Goal: Transaction & Acquisition: Book appointment/travel/reservation

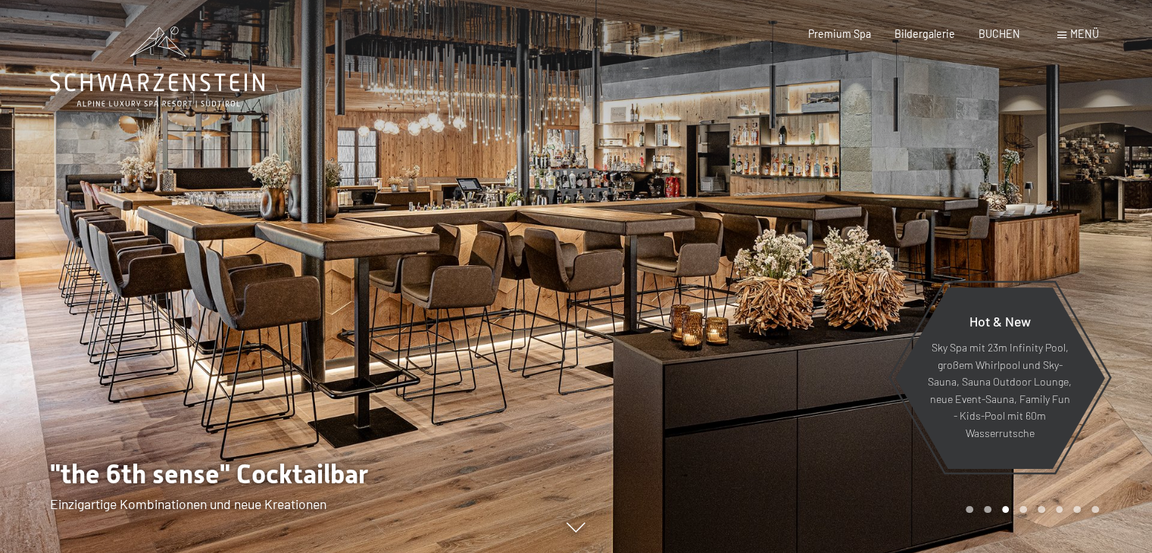
click at [1080, 41] on div "Menü" at bounding box center [1079, 34] width 42 height 15
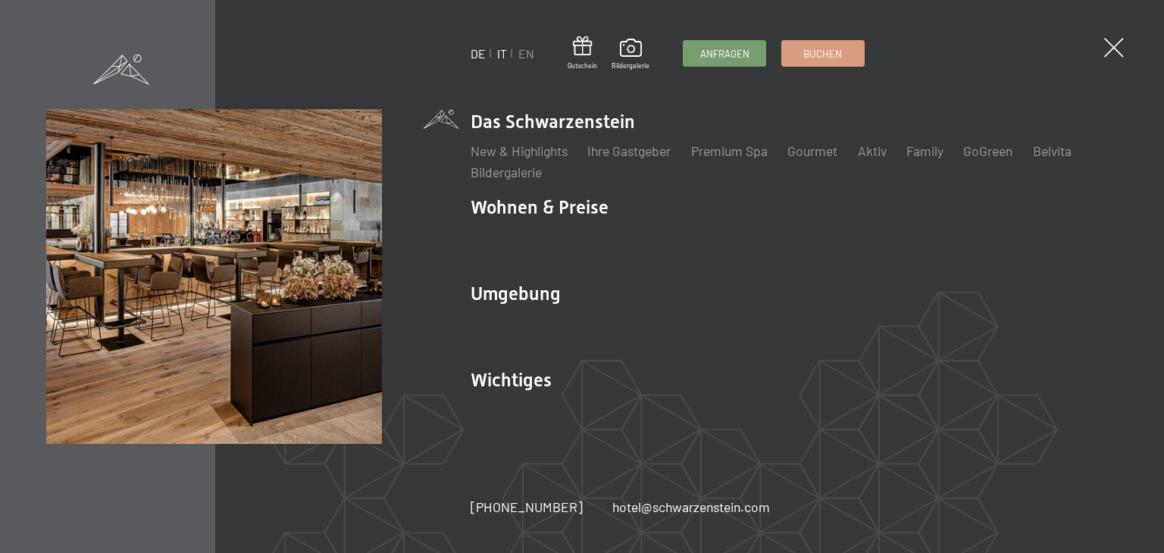
click at [502, 52] on link "IT" at bounding box center [502, 53] width 10 height 14
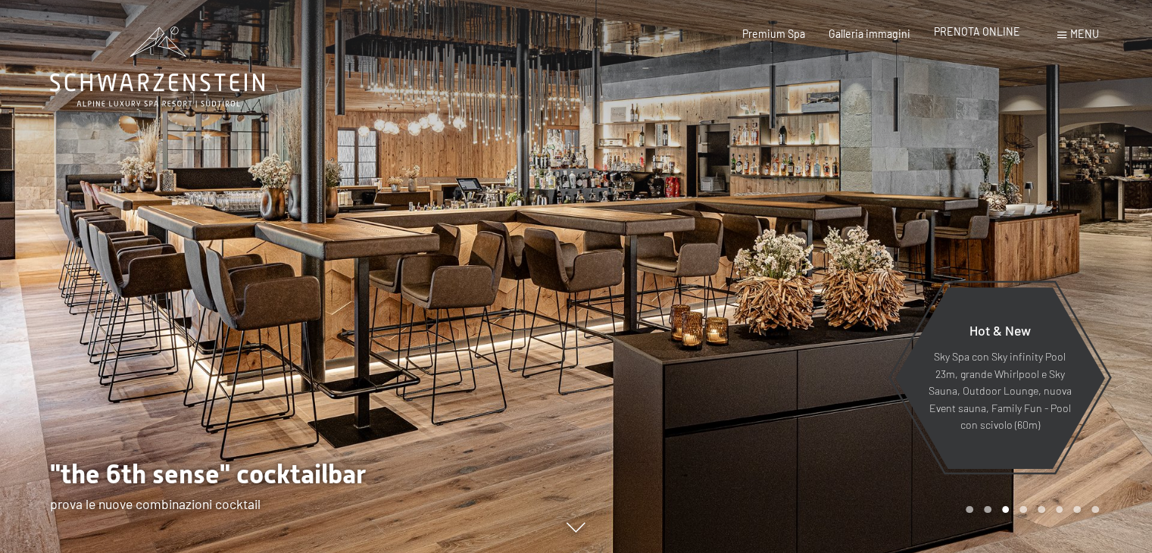
click at [979, 28] on span "PRENOTA ONLINE" at bounding box center [977, 31] width 86 height 13
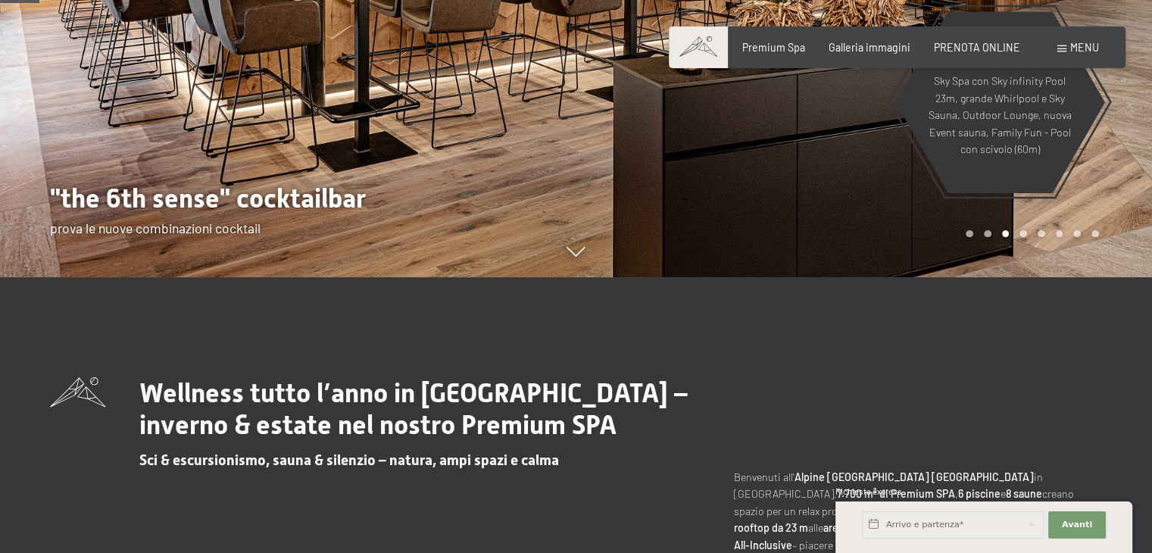
scroll to position [283, 0]
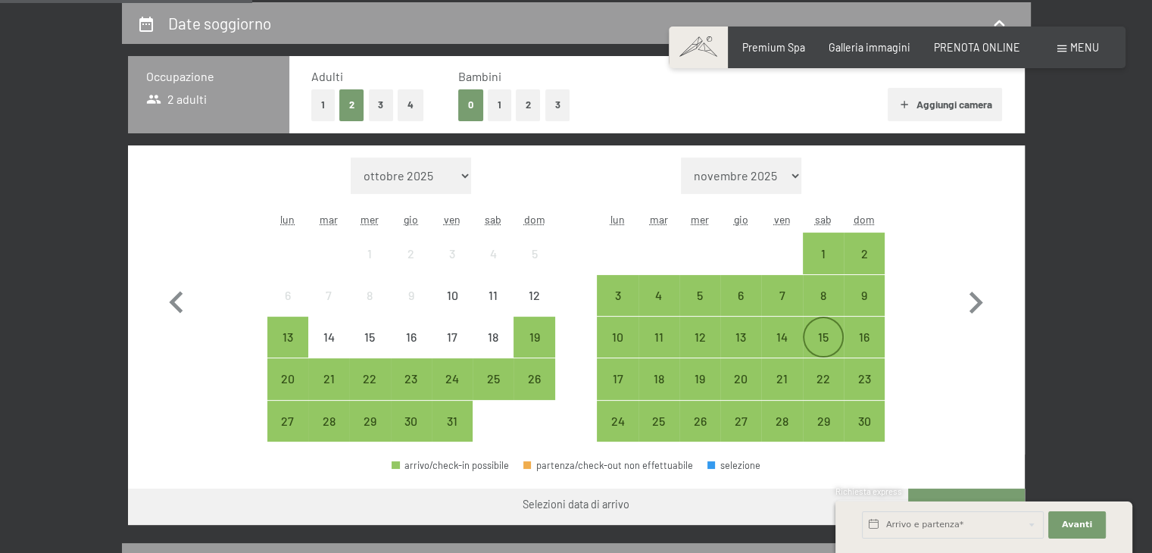
click at [830, 330] on div "15" at bounding box center [824, 337] width 38 height 38
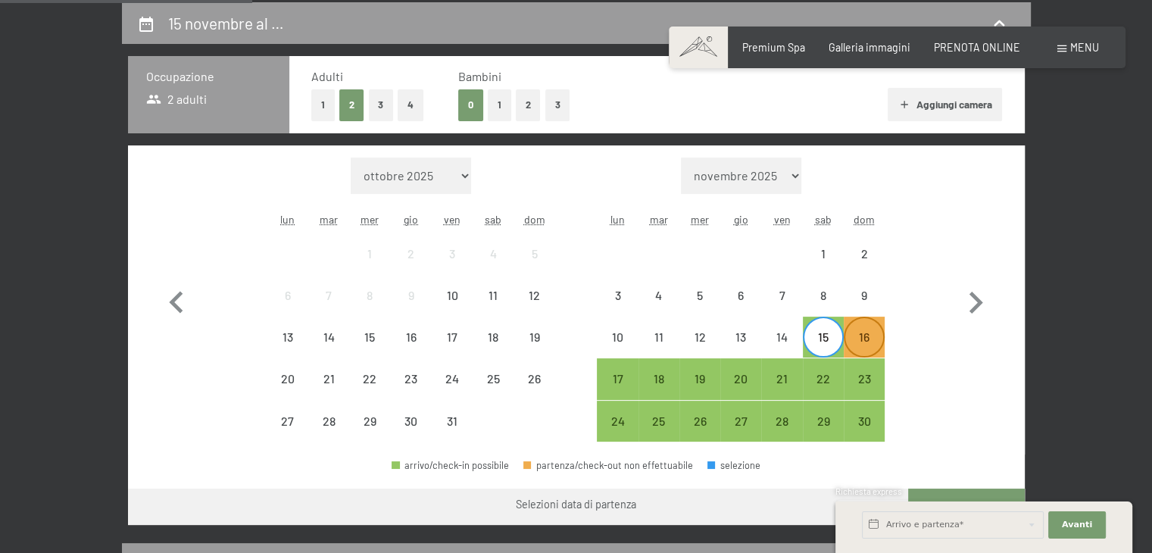
click at [878, 335] on div "16" at bounding box center [865, 350] width 38 height 38
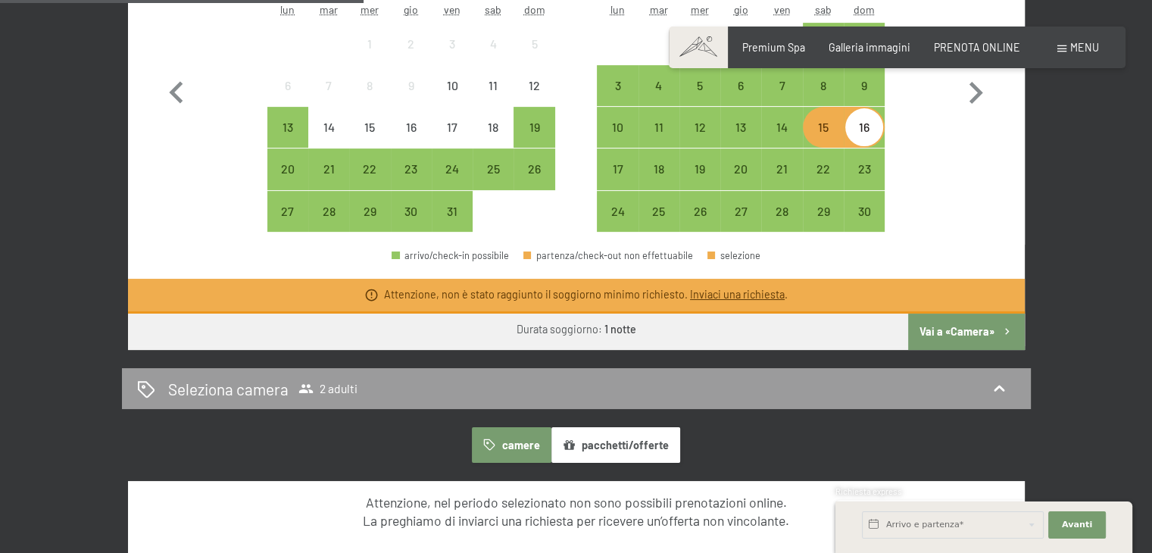
scroll to position [539, 0]
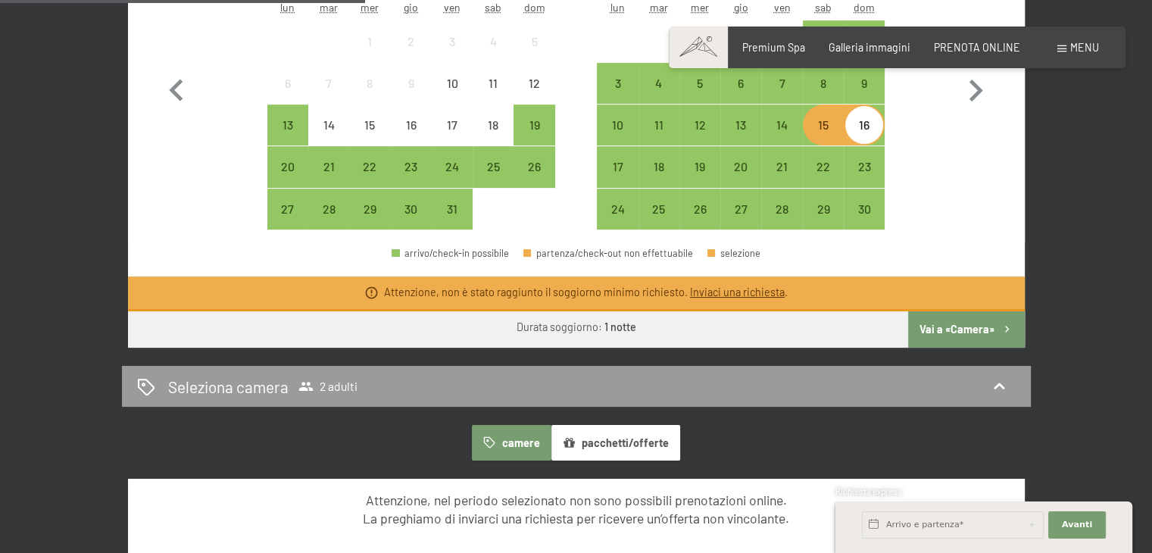
click at [946, 325] on button "Vai a «Camera»" at bounding box center [966, 329] width 116 height 36
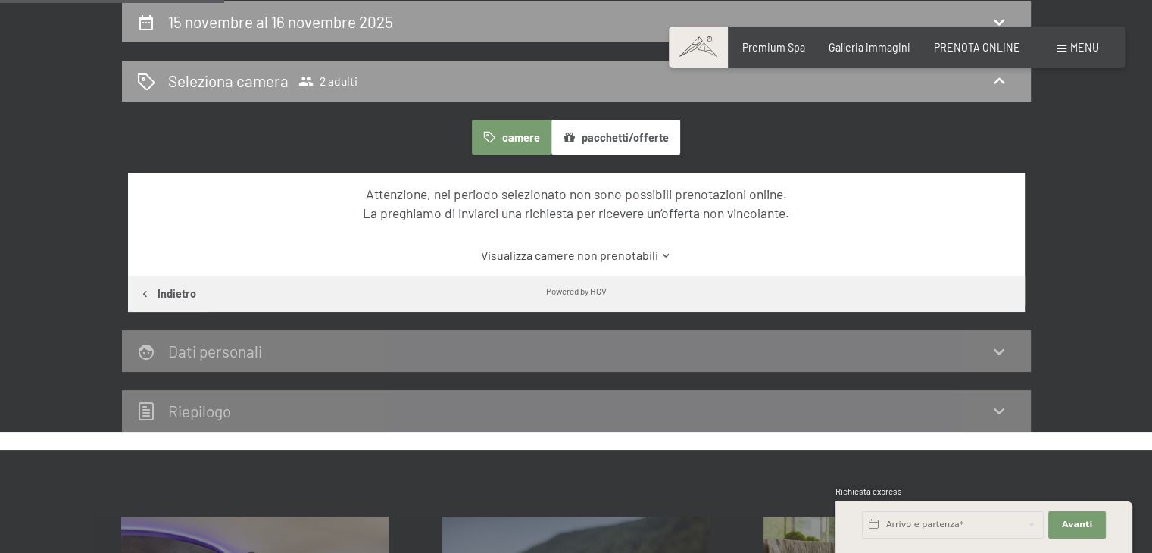
click at [609, 252] on link "Visualizza camere non prenotabili" at bounding box center [576, 255] width 843 height 17
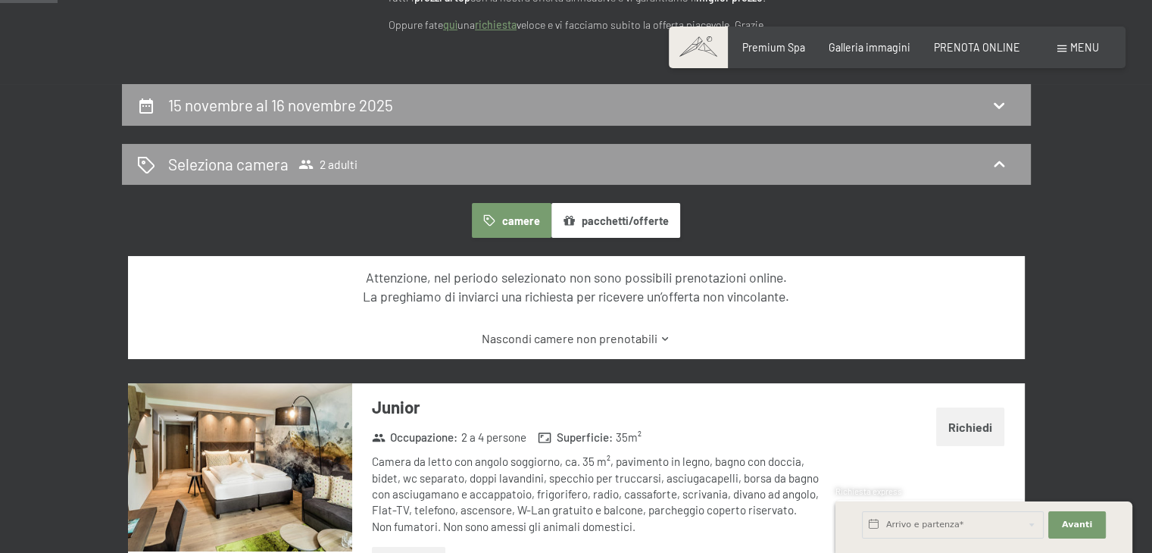
scroll to position [235, 0]
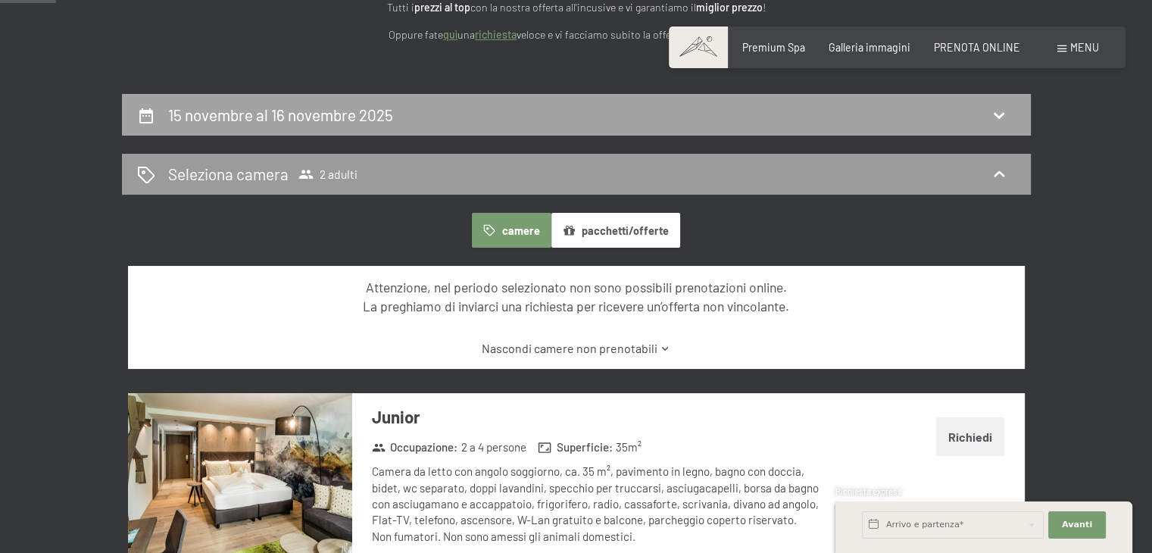
click at [481, 120] on div "15 novembre al 16 novembre 2025" at bounding box center [576, 115] width 879 height 22
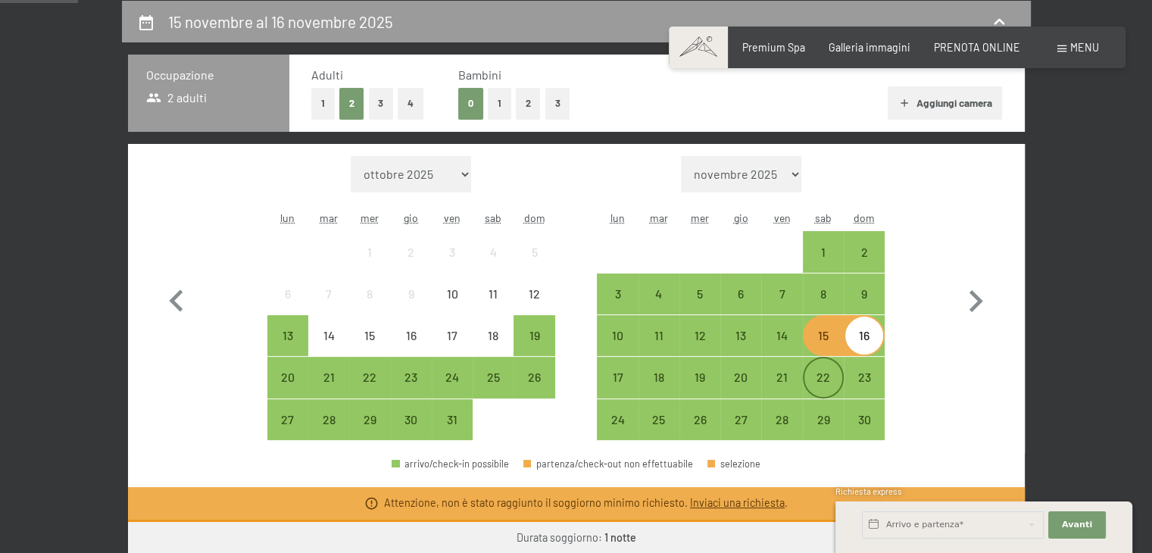
click at [812, 380] on div "22" at bounding box center [824, 390] width 38 height 38
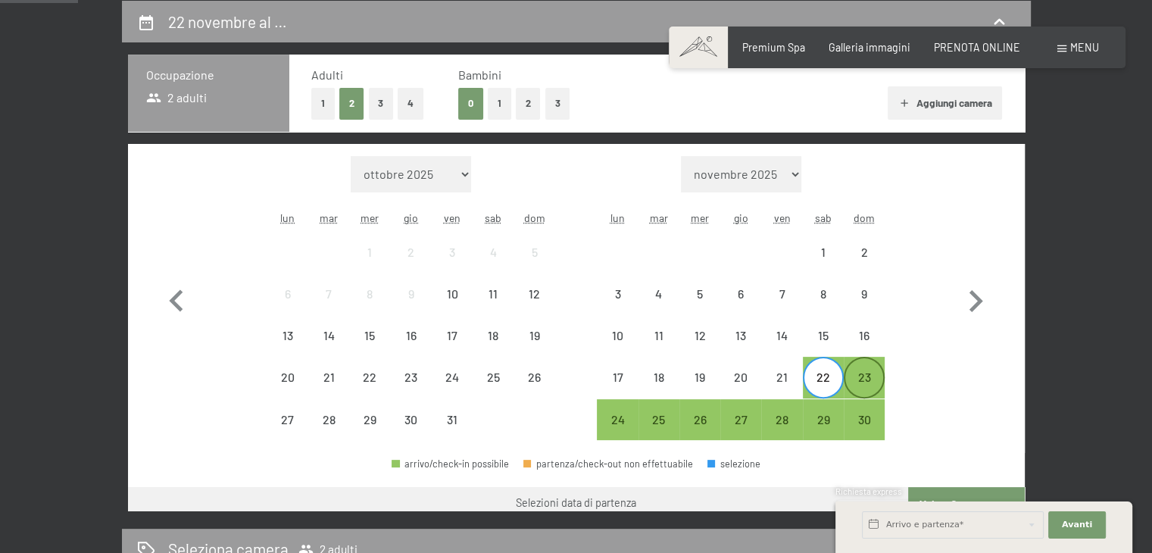
click at [861, 384] on div "23" at bounding box center [865, 390] width 38 height 38
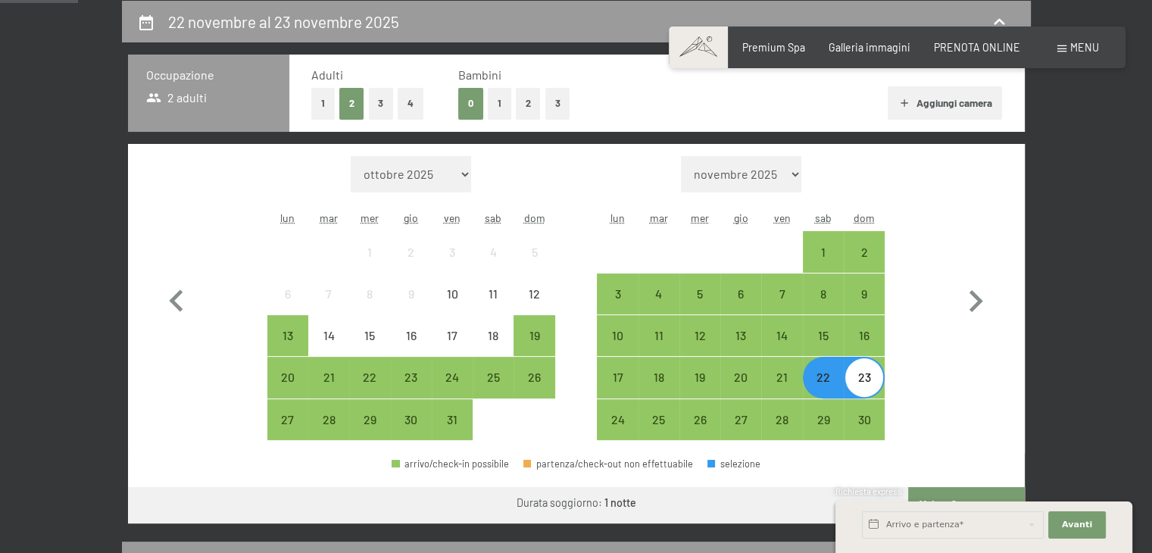
click at [989, 498] on div "Richiesta express" at bounding box center [984, 493] width 297 height 14
click at [987, 486] on div "Richiesta express" at bounding box center [984, 493] width 297 height 14
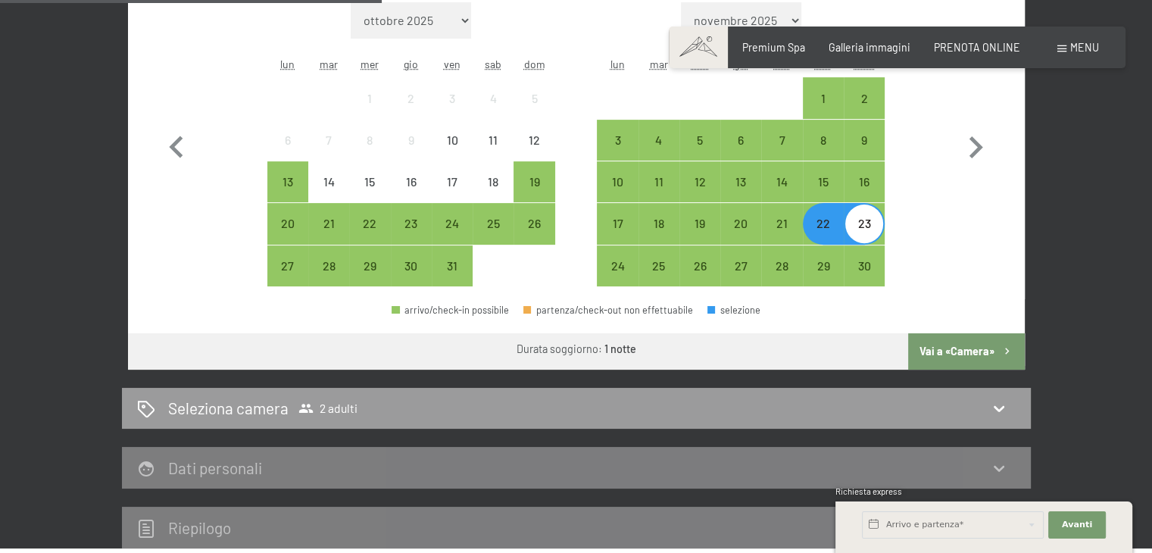
click at [982, 340] on button "Vai a «Camera»" at bounding box center [966, 351] width 116 height 36
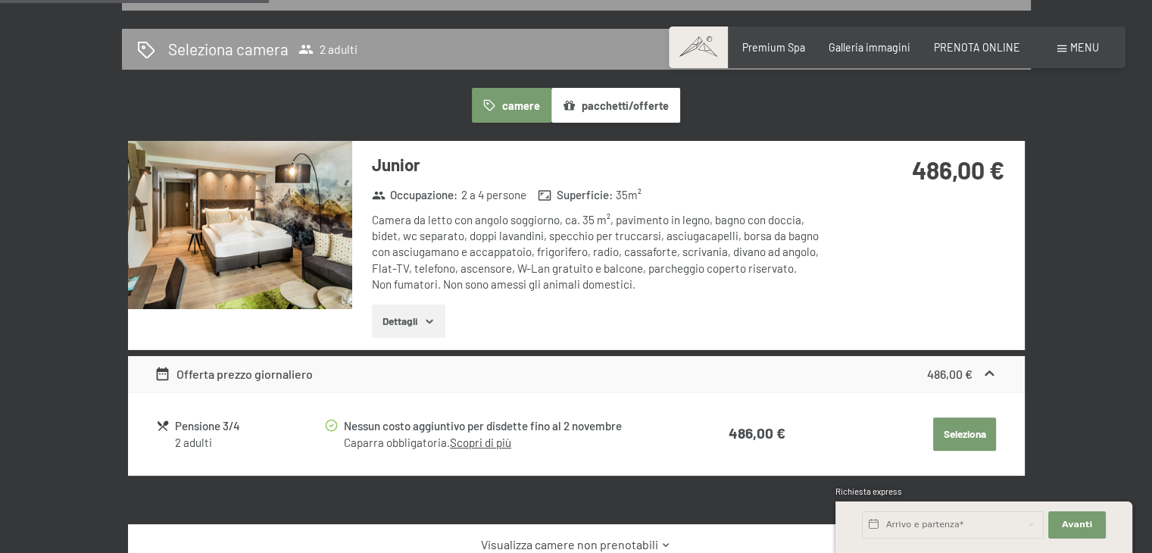
scroll to position [352, 0]
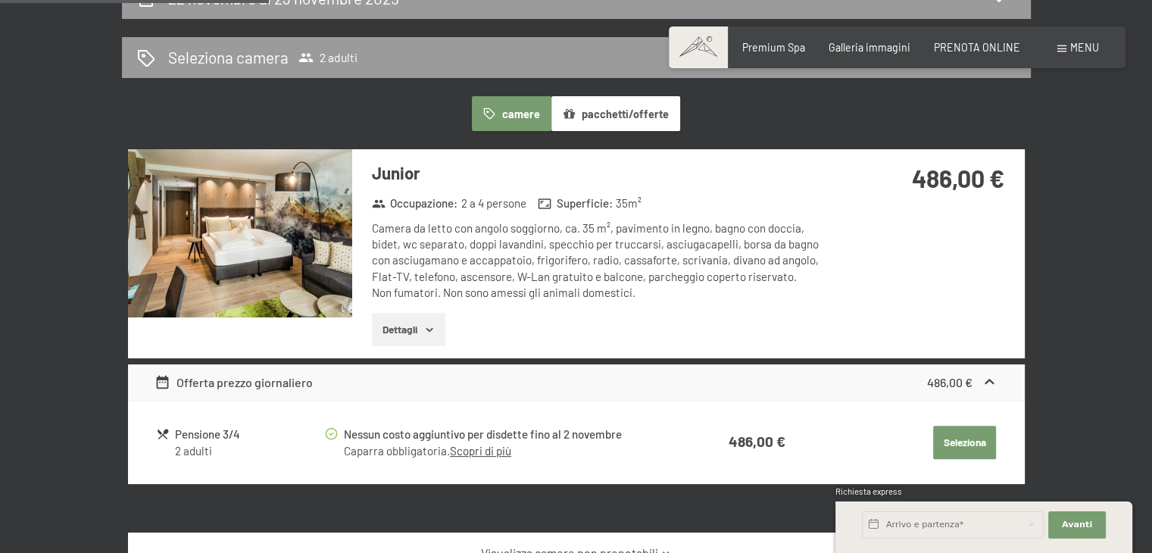
click at [639, 109] on button "pacchetti/offerte" at bounding box center [616, 113] width 129 height 35
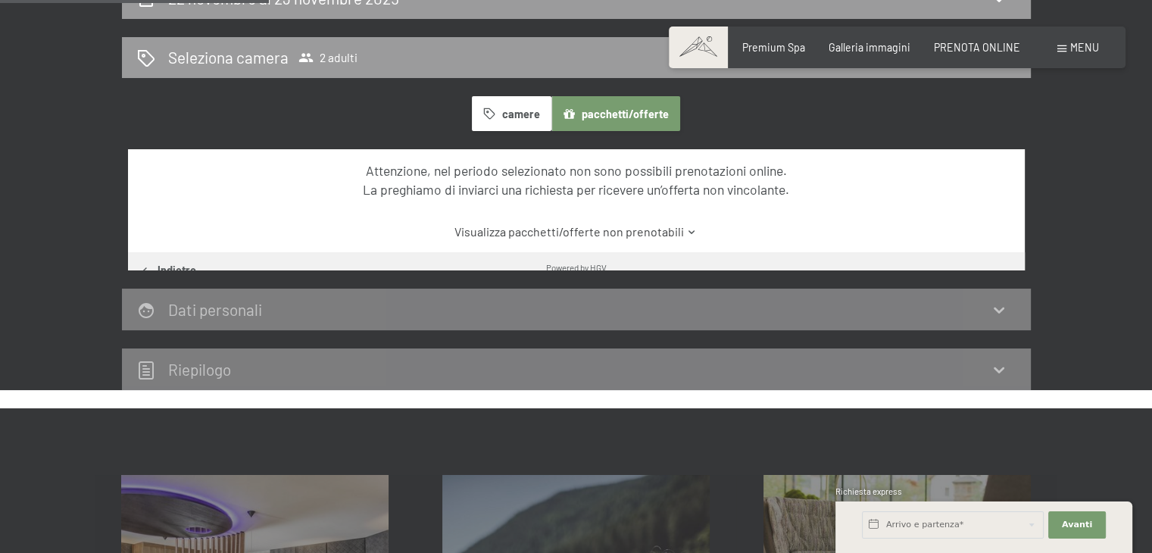
click at [639, 109] on button "pacchetti/offerte" at bounding box center [616, 113] width 129 height 35
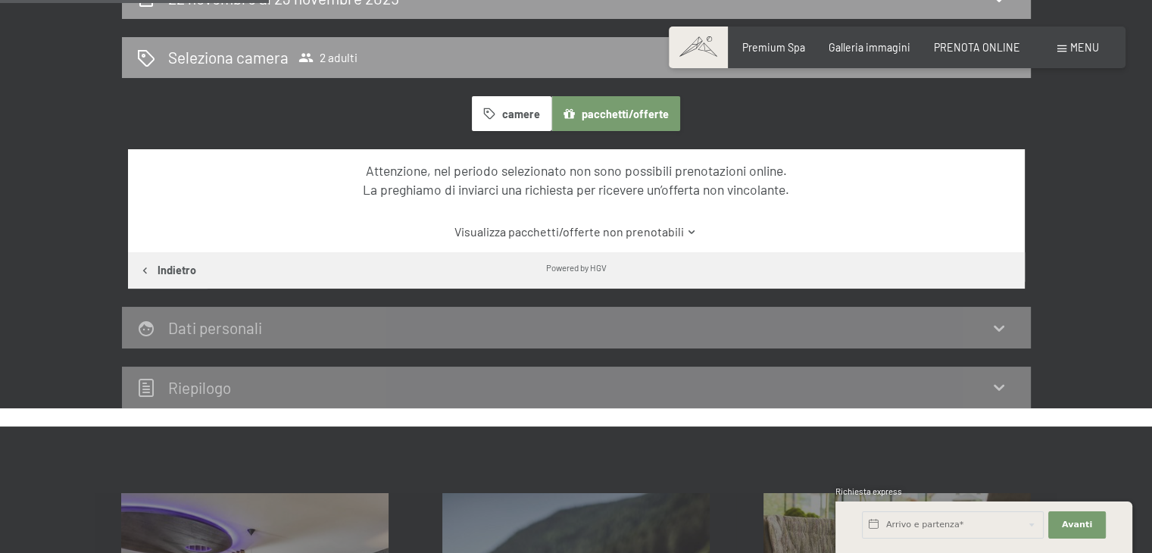
click at [512, 109] on button "camere" at bounding box center [511, 113] width 79 height 35
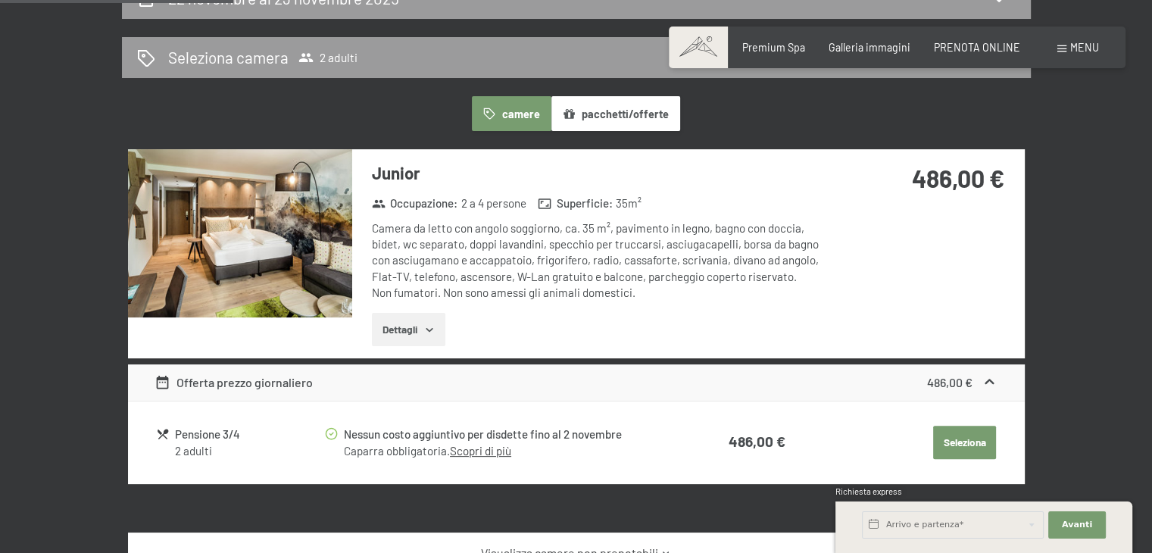
scroll to position [0, 0]
